Goal: Find specific page/section: Find specific page/section

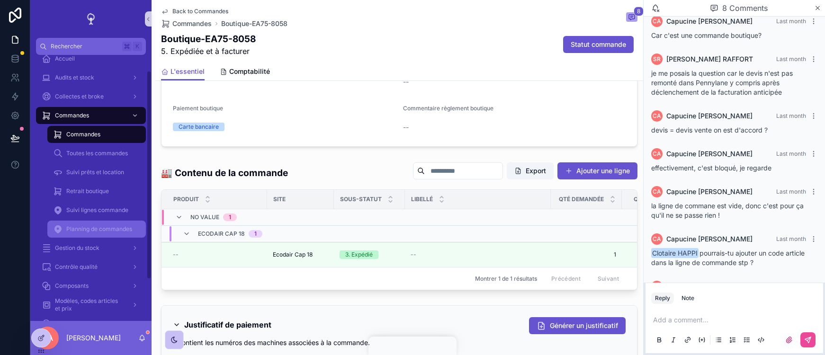
scroll to position [73, 0]
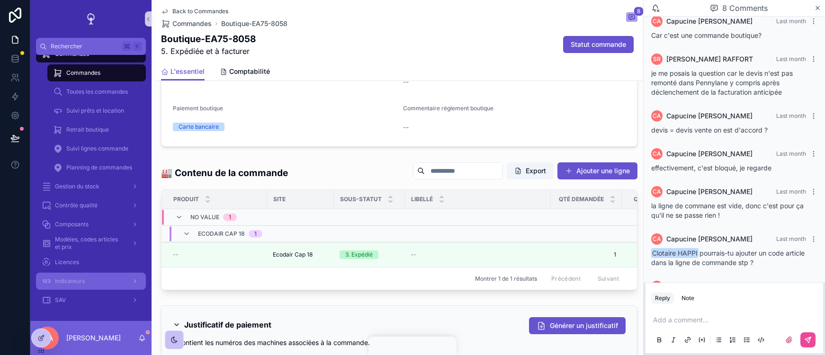
click at [120, 287] on div "Indicateurs" at bounding box center [91, 281] width 98 height 15
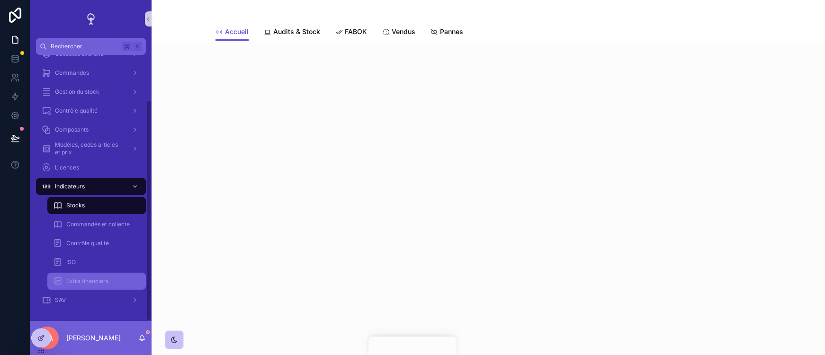
click at [131, 285] on div "Extra financiers" at bounding box center [96, 281] width 87 height 15
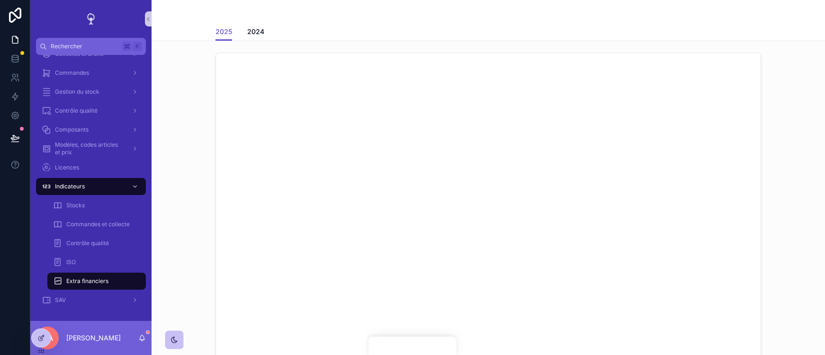
click at [198, 206] on div "scrollable content" at bounding box center [488, 231] width 658 height 364
click at [191, 193] on div "scrollable content" at bounding box center [488, 231] width 658 height 364
click at [196, 204] on div "scrollable content" at bounding box center [488, 231] width 658 height 364
click at [197, 228] on div "scrollable content" at bounding box center [488, 231] width 658 height 364
click at [197, 223] on div "scrollable content" at bounding box center [488, 231] width 658 height 364
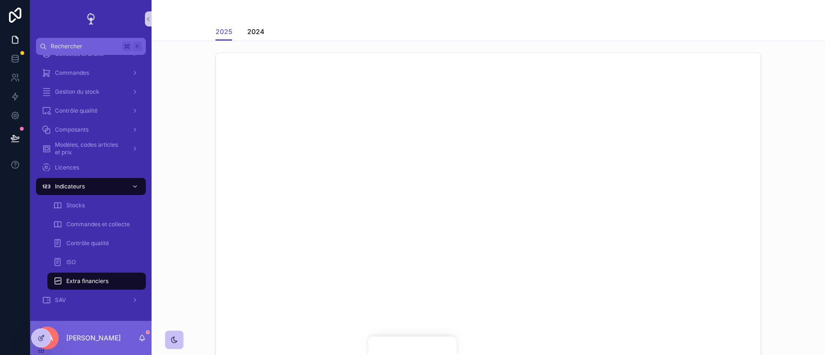
click at [197, 237] on div "scrollable content" at bounding box center [488, 231] width 658 height 364
click at [196, 241] on div "scrollable content" at bounding box center [488, 231] width 658 height 364
click at [176, 204] on div "scrollable content" at bounding box center [488, 231] width 658 height 364
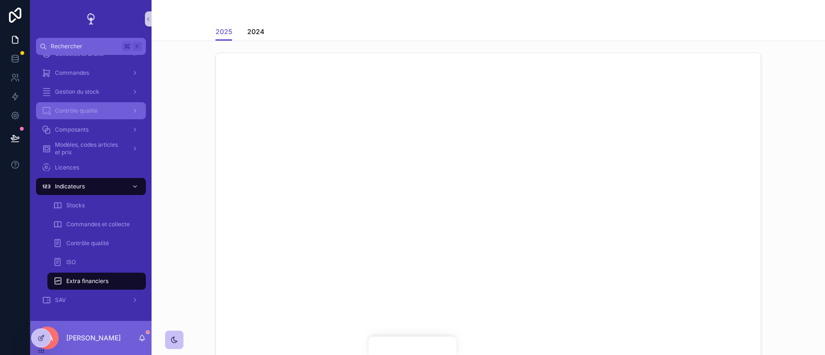
scroll to position [5, 0]
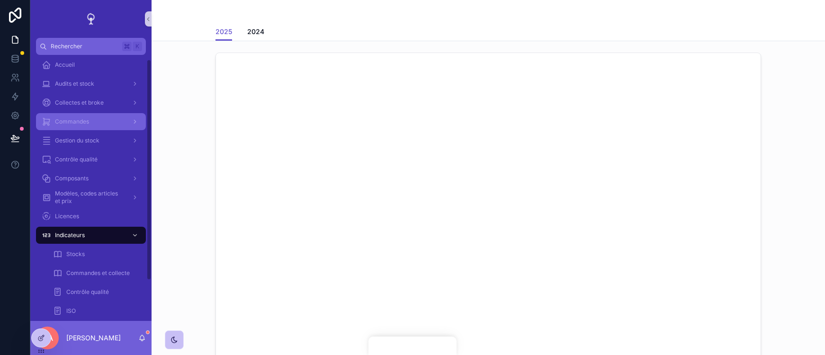
click at [121, 125] on div "Commandes" at bounding box center [91, 121] width 98 height 15
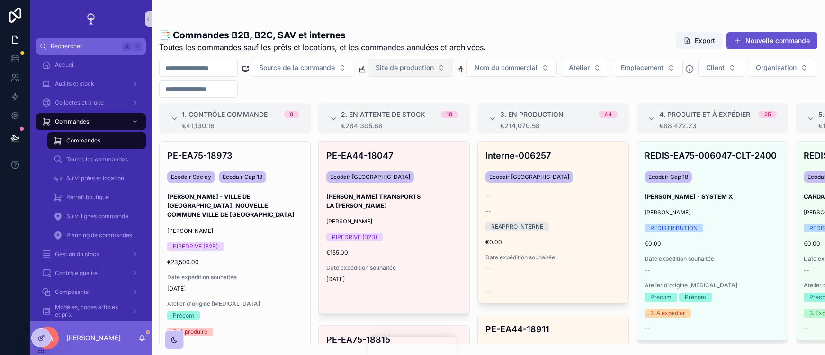
click at [439, 72] on button "Site de production" at bounding box center [410, 68] width 86 height 18
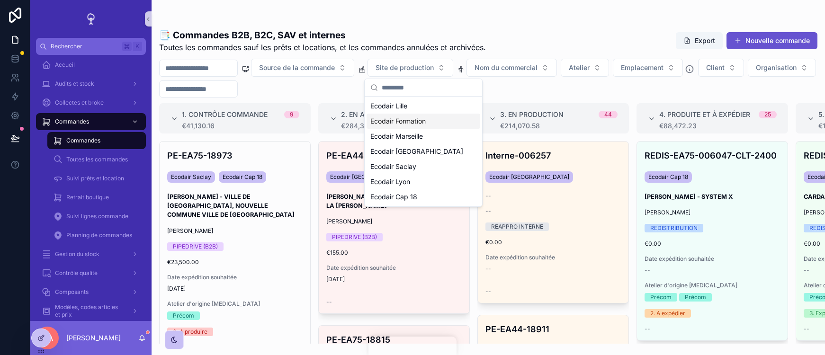
click at [403, 117] on span "Ecodair Formation" at bounding box center [397, 120] width 55 height 9
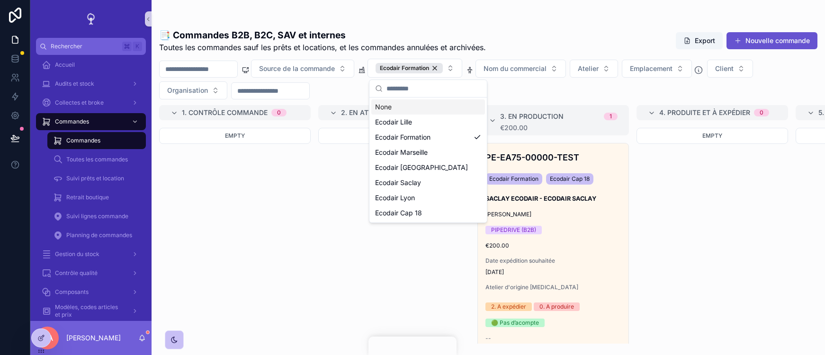
click at [506, 43] on div "📑 Commandes B2B, B2C, SAV et internes Toutes les commandes sauf les prêts et lo…" at bounding box center [488, 40] width 658 height 25
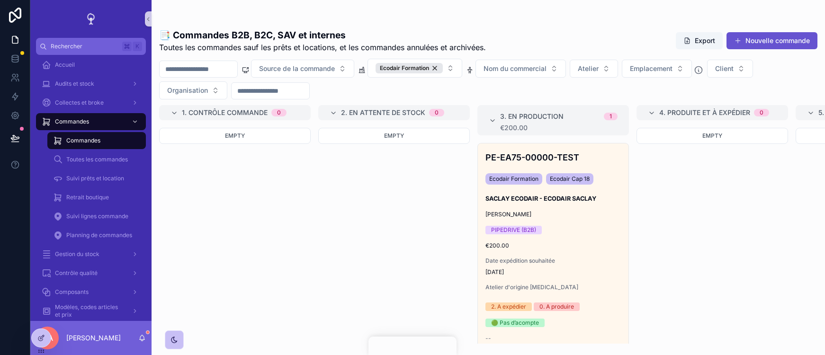
click at [687, 206] on div "Empty" at bounding box center [712, 236] width 152 height 216
click at [642, 222] on div "Empty" at bounding box center [712, 236] width 152 height 216
